Goal: Transaction & Acquisition: Book appointment/travel/reservation

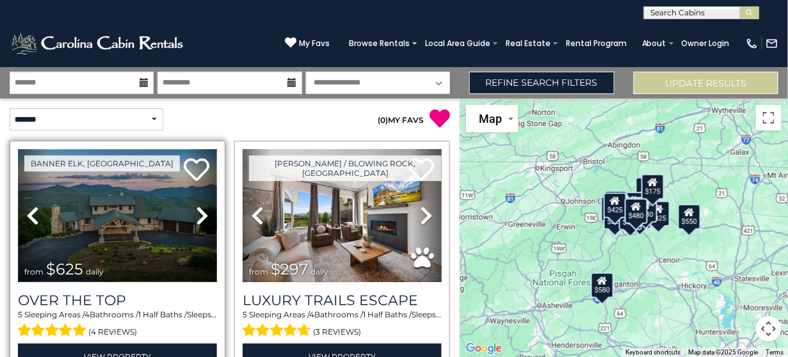
click at [142, 230] on img at bounding box center [117, 215] width 199 height 133
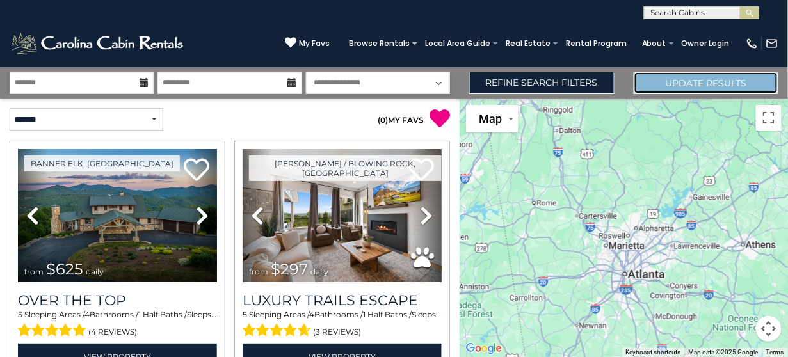
click at [713, 87] on button "Update Results" at bounding box center [705, 83] width 145 height 22
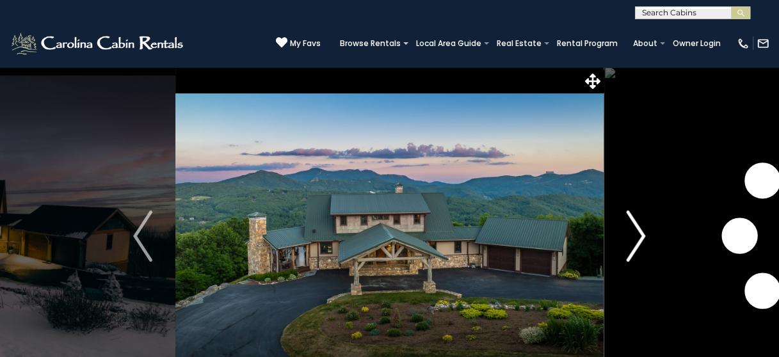
click at [635, 221] on img "Next" at bounding box center [635, 235] width 19 height 51
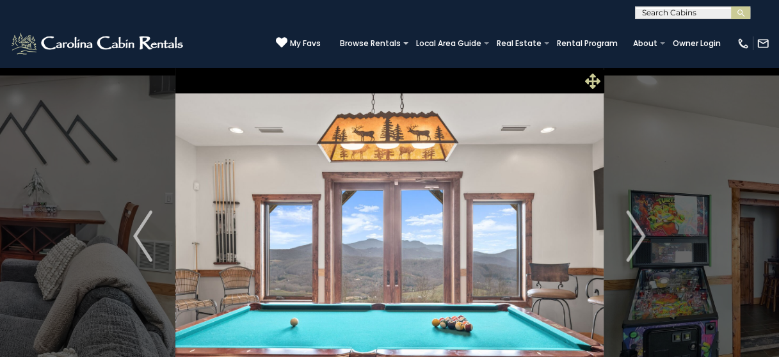
click at [593, 79] on icon at bounding box center [592, 81] width 15 height 15
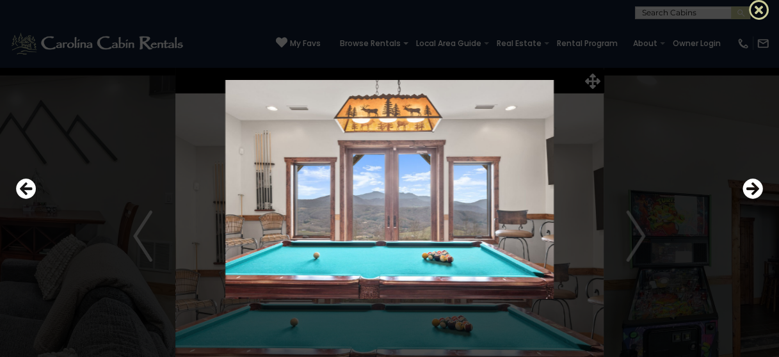
click at [757, 7] on icon at bounding box center [759, 9] width 20 height 20
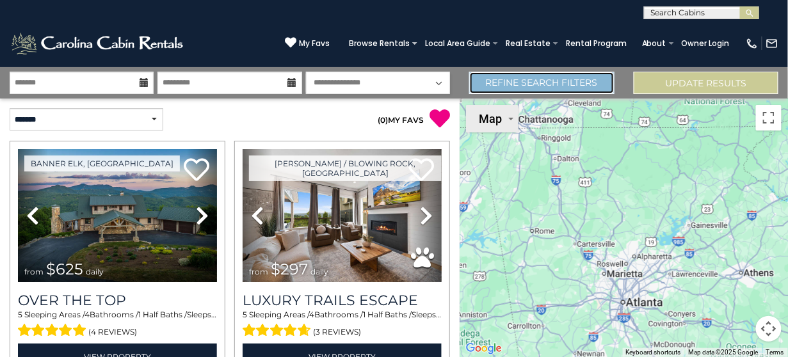
click at [545, 83] on link "Refine Search Filters" at bounding box center [541, 83] width 145 height 22
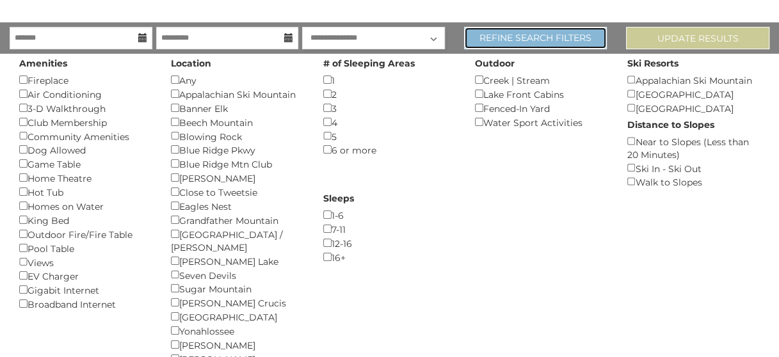
scroll to position [74, 0]
